Goal: Task Accomplishment & Management: Use online tool/utility

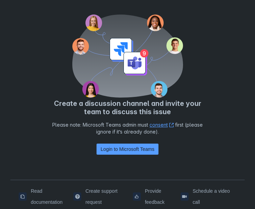
scroll to position [79, 0]
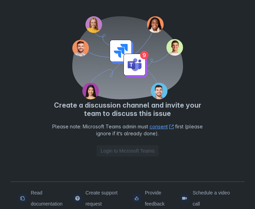
scroll to position [79, 0]
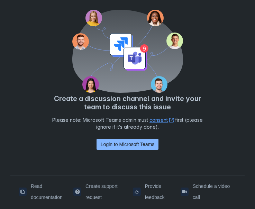
click at [132, 146] on span "Login to Microsoft Teams" at bounding box center [128, 144] width 54 height 11
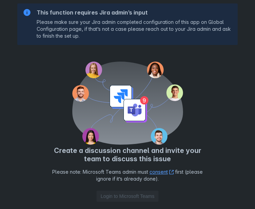
scroll to position [79, 0]
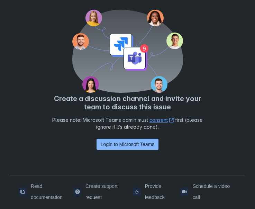
click at [107, 142] on span "Login to Microsoft Teams" at bounding box center [128, 144] width 54 height 11
